Goal: Find specific page/section: Find specific page/section

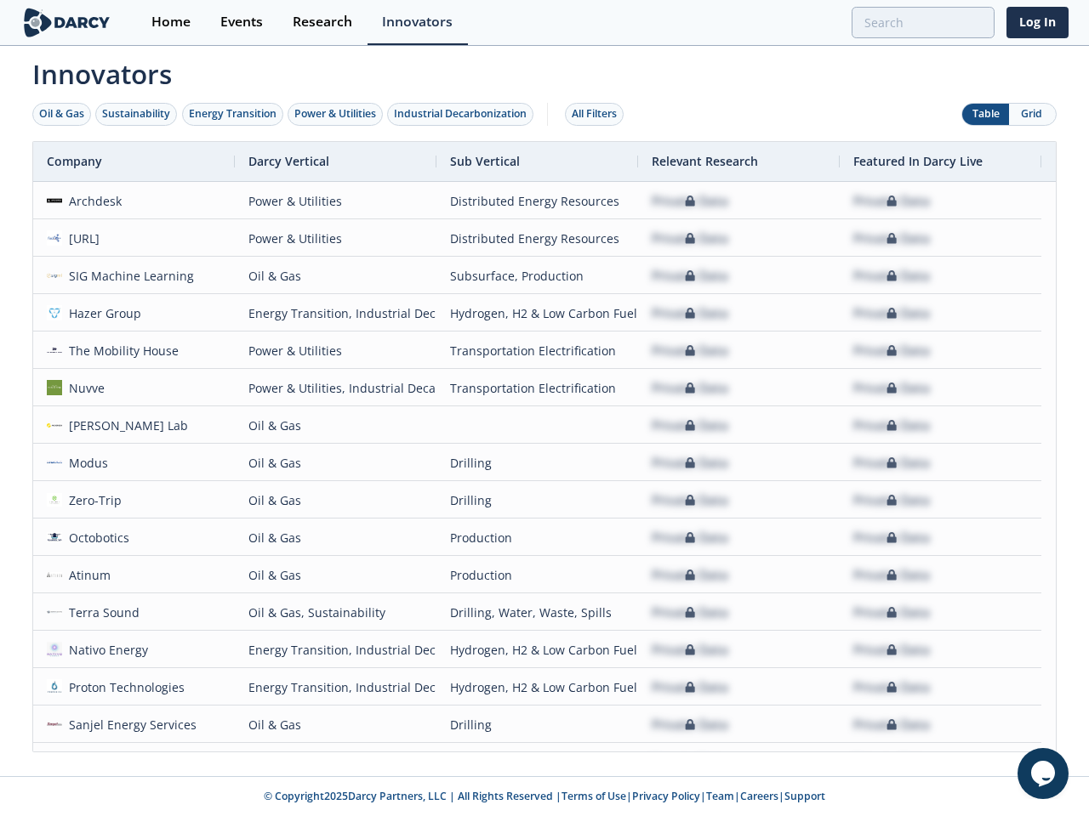
click at [62, 114] on div "Oil & Gas" at bounding box center [61, 113] width 45 height 15
click at [137, 114] on div "Sustainability" at bounding box center [136, 113] width 68 height 15
click at [233, 114] on div "Energy Transition" at bounding box center [233, 113] width 88 height 15
click at [337, 114] on div "Power & Utilities" at bounding box center [335, 113] width 82 height 15
click at [464, 114] on div "Industrial Decarbonization" at bounding box center [460, 113] width 133 height 15
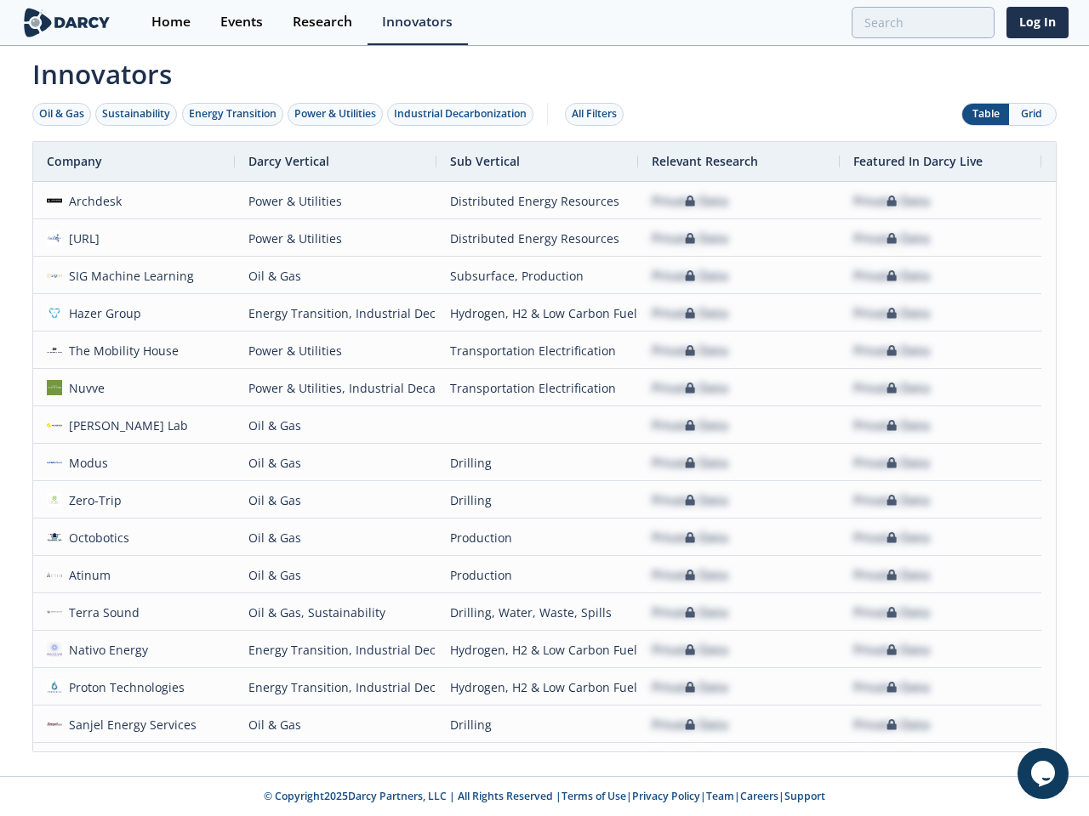
click at [599, 114] on div "All Filters" at bounding box center [594, 113] width 45 height 15
